Goal: Task Accomplishment & Management: Use online tool/utility

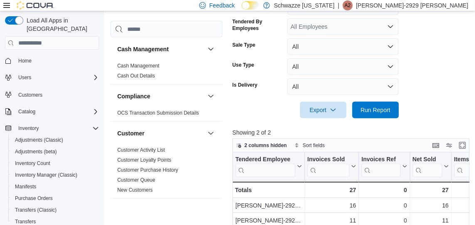
scroll to position [245, 0]
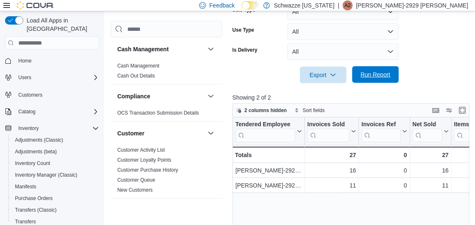
click at [371, 74] on span "Run Report" at bounding box center [376, 74] width 30 height 8
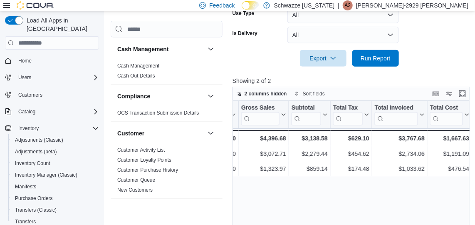
scroll to position [261, 0]
